Goal: Complete application form

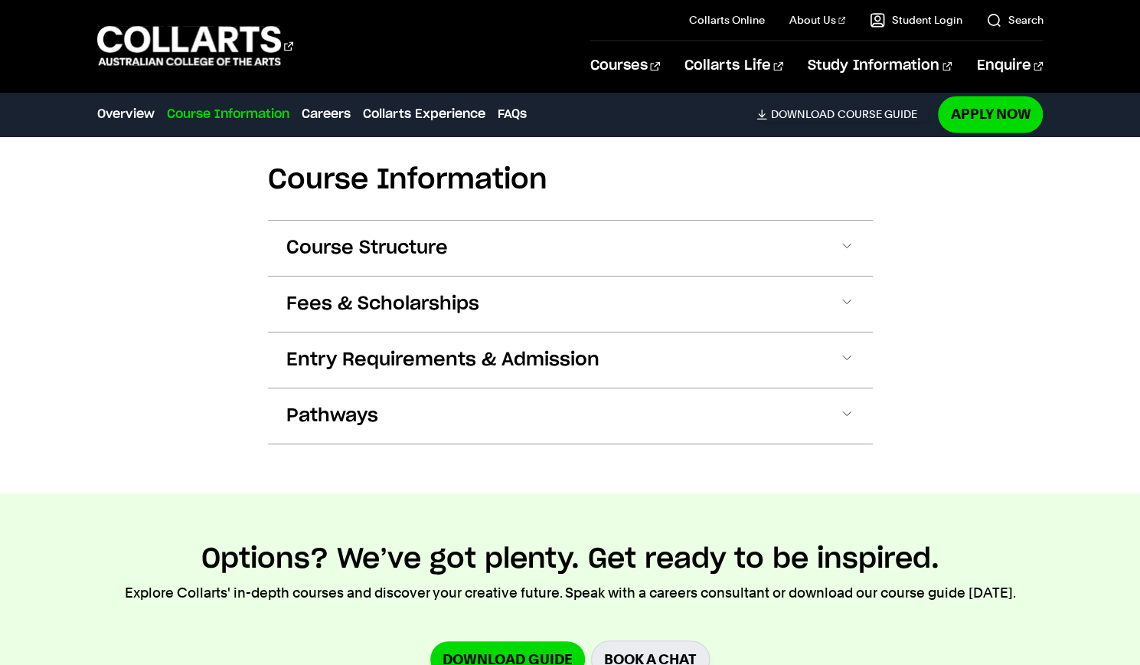
scroll to position [1474, 0]
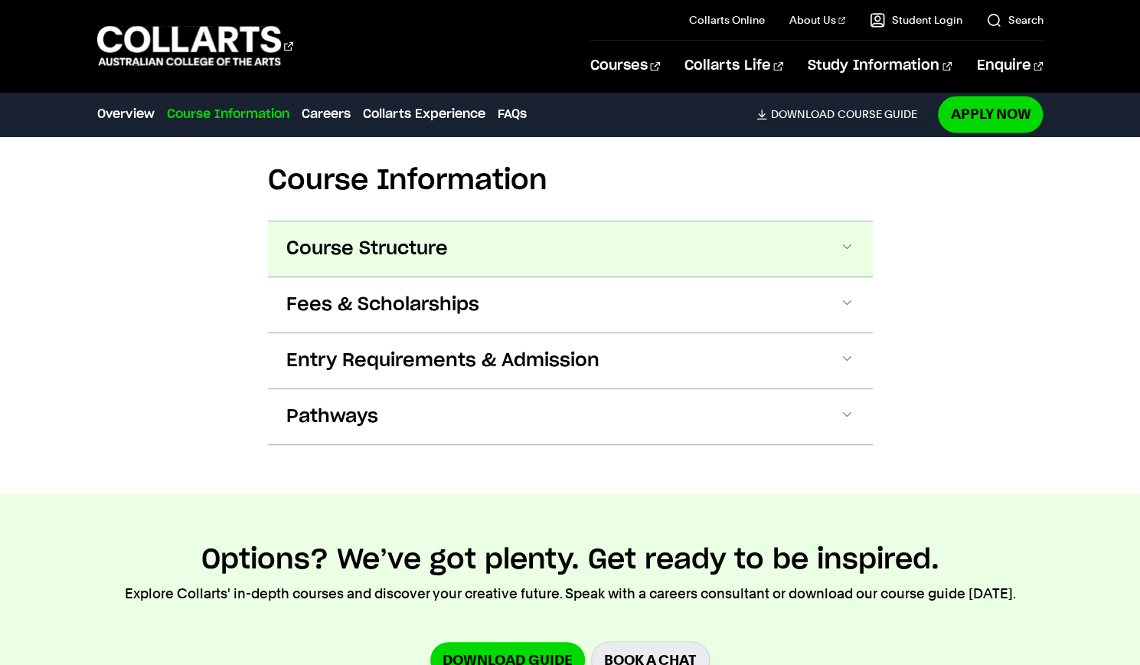
click at [841, 249] on span at bounding box center [846, 249] width 15 height 20
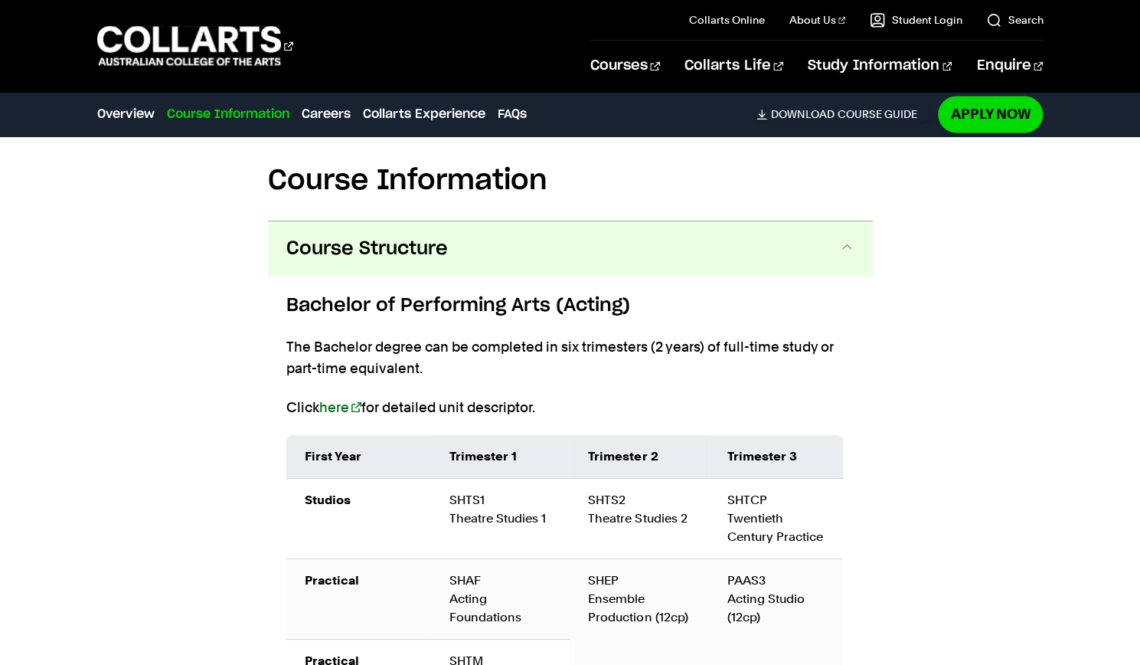
scroll to position [1556, 0]
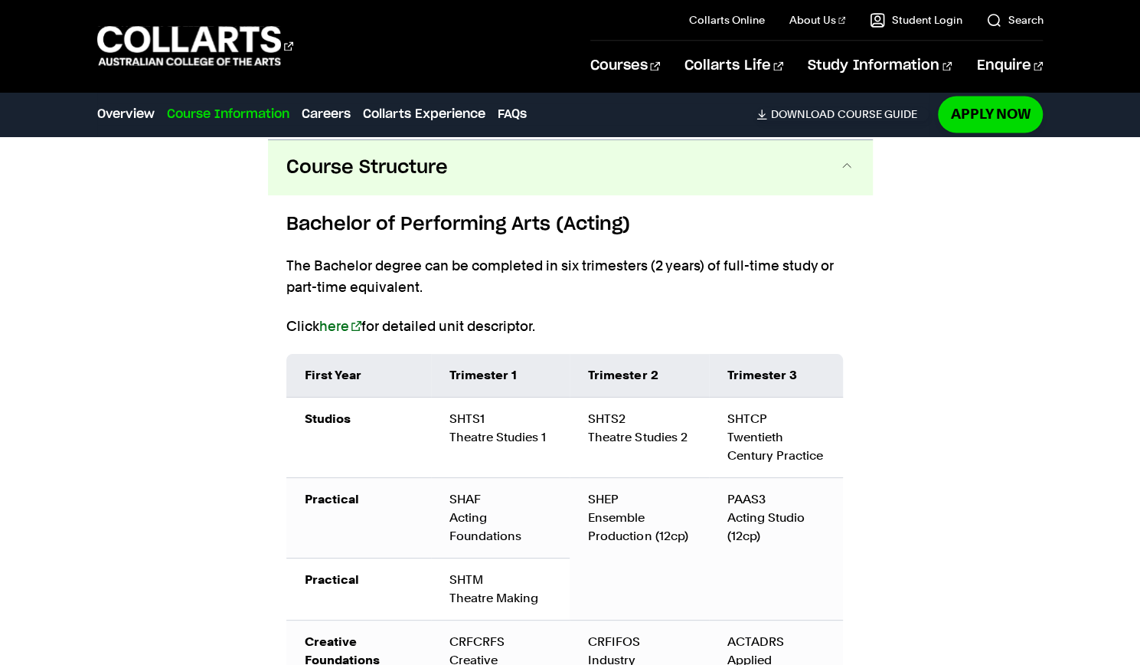
click at [844, 169] on span at bounding box center [846, 168] width 15 height 20
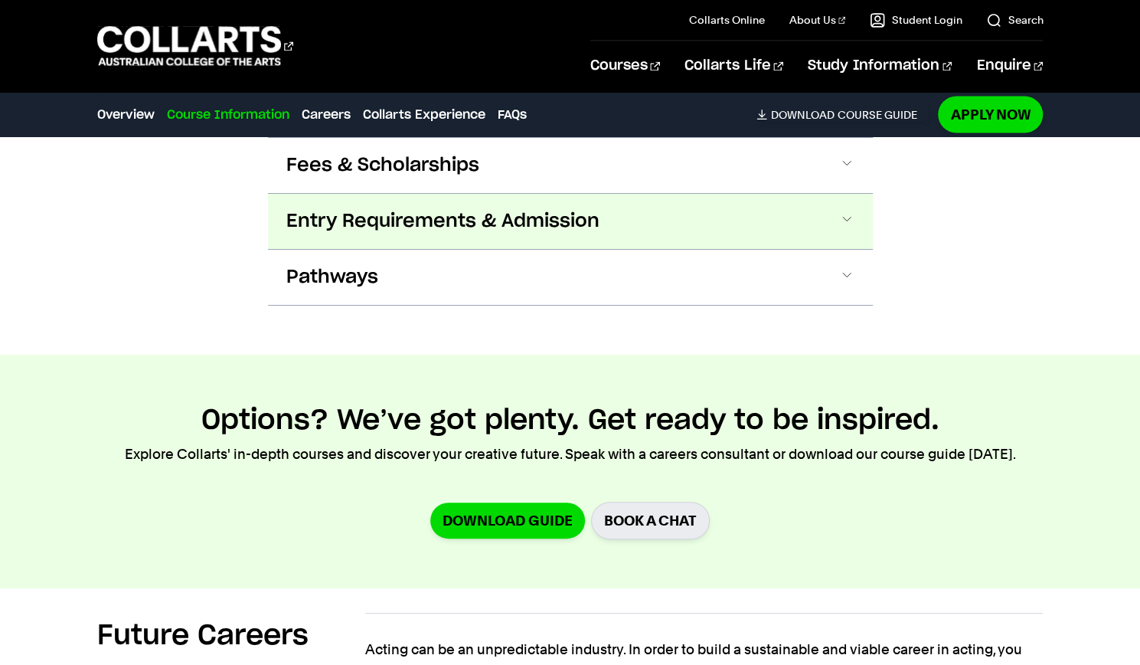
click at [672, 238] on button "Entry Requirements & Admission" at bounding box center [570, 221] width 605 height 55
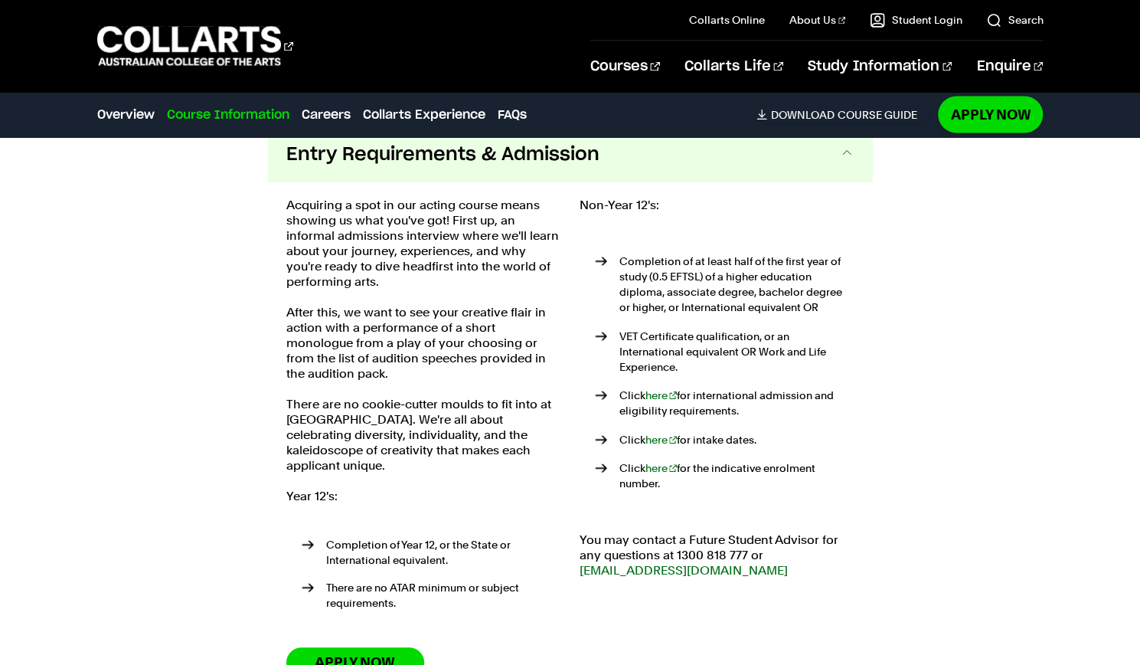
scroll to position [1700, 0]
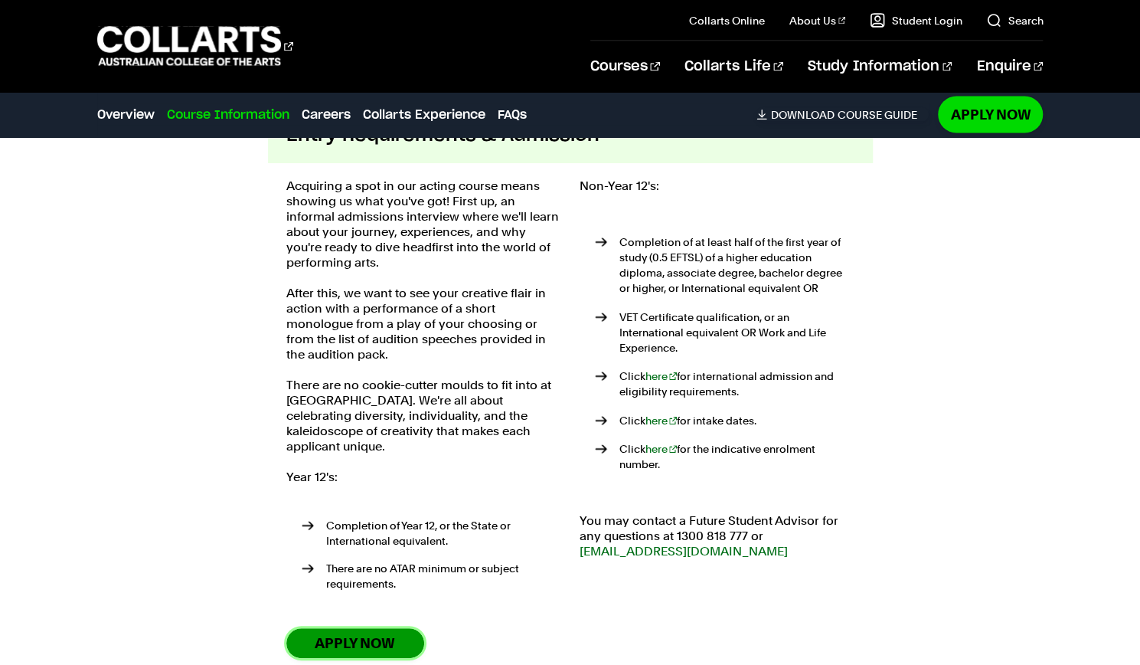
click at [376, 628] on link "Apply Now" at bounding box center [355, 643] width 138 height 30
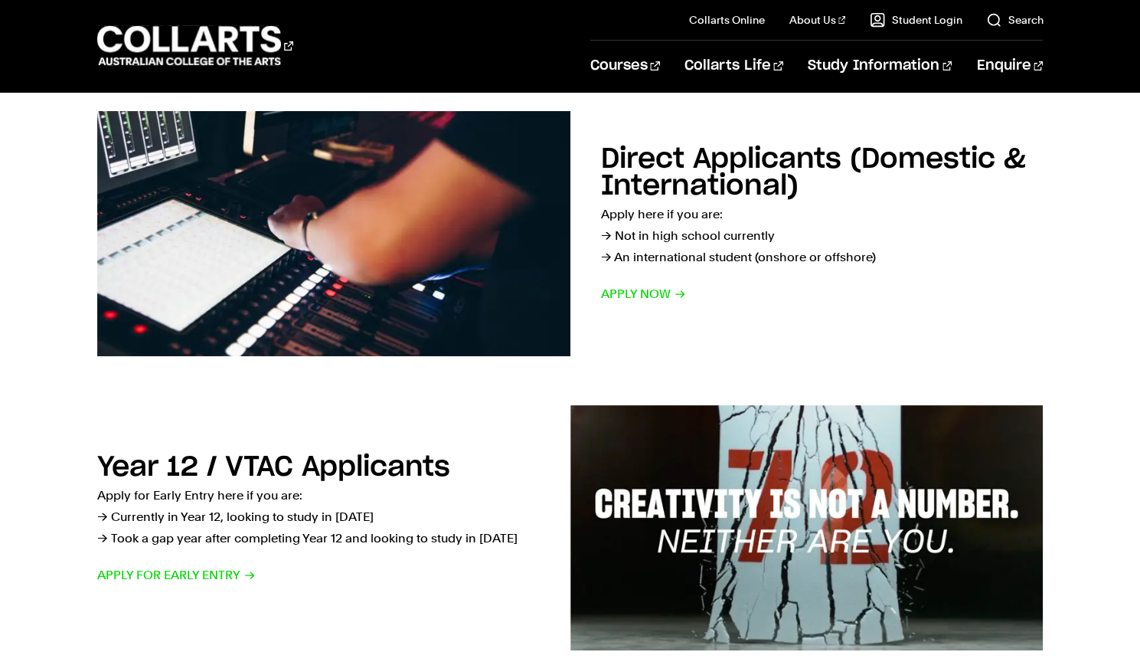
scroll to position [246, 0]
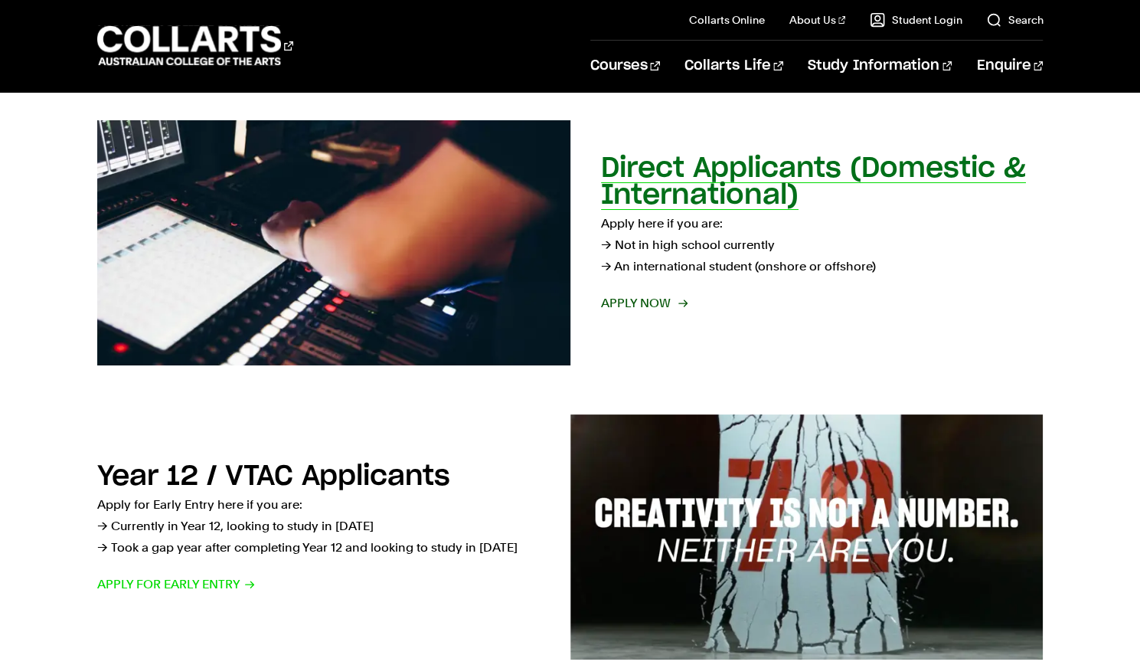
click at [676, 193] on h2 "Direct Applicants (Domestic & International)" at bounding box center [813, 182] width 425 height 54
